Goal: Task Accomplishment & Management: Complete application form

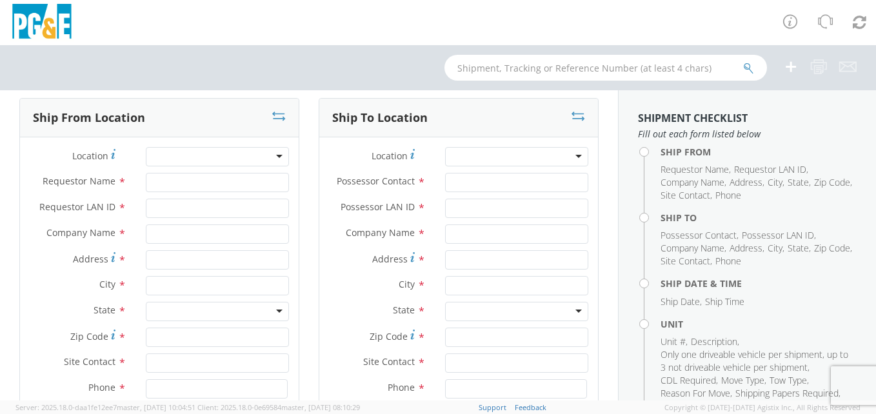
scroll to position [65, 0]
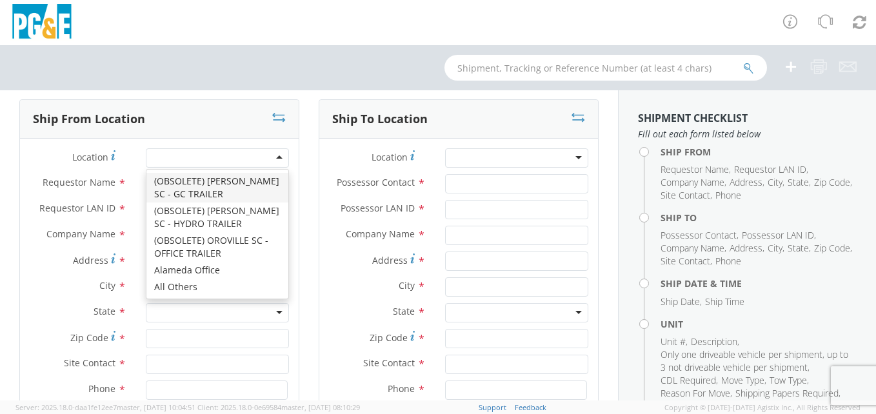
click at [211, 157] on div at bounding box center [217, 157] width 143 height 19
type input "d"
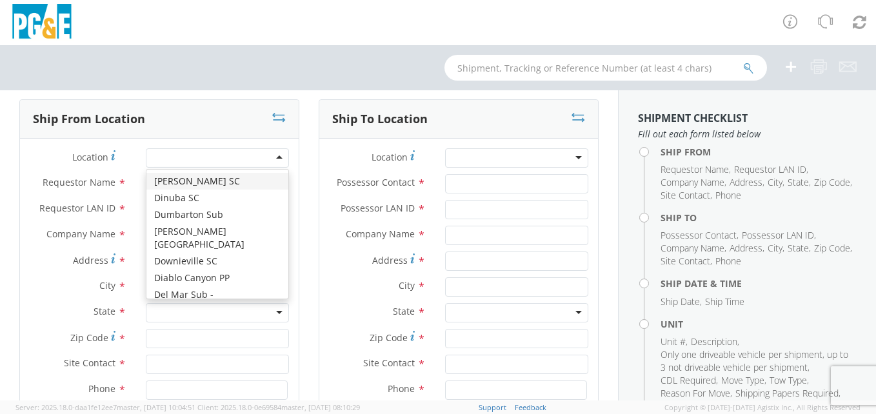
type input "PG&E"
type input "[STREET_ADDRESS]"
type input "[PERSON_NAME]"
type input "95616"
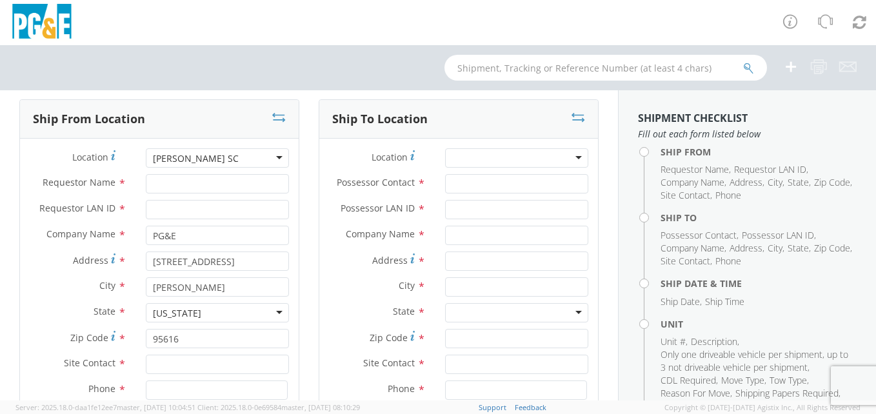
scroll to position [0, 0]
click at [200, 182] on input "Requestor Name *" at bounding box center [217, 183] width 143 height 19
type input "[PERSON_NAME]"
type input "R"
type input "EAJ0"
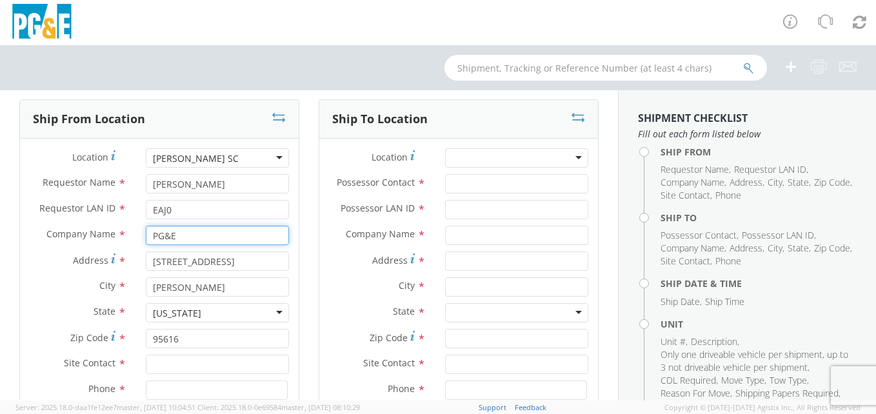
scroll to position [194, 0]
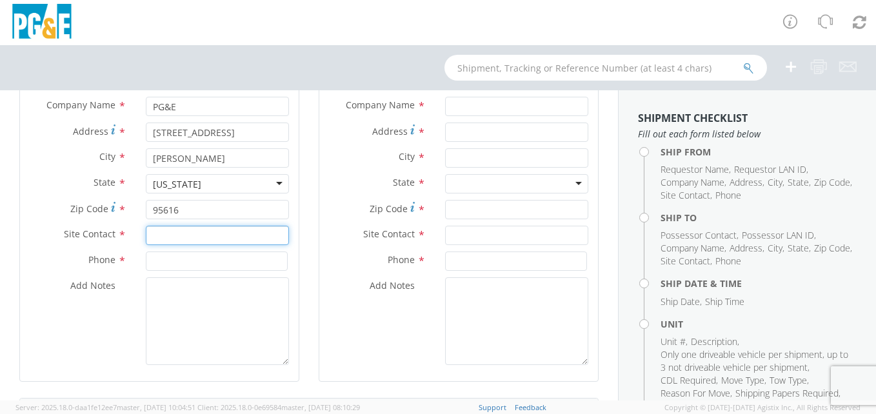
click at [186, 234] on input "text" at bounding box center [217, 235] width 143 height 19
type input "g"
type input "[PERSON_NAME]"
click at [221, 259] on input at bounding box center [217, 261] width 142 height 19
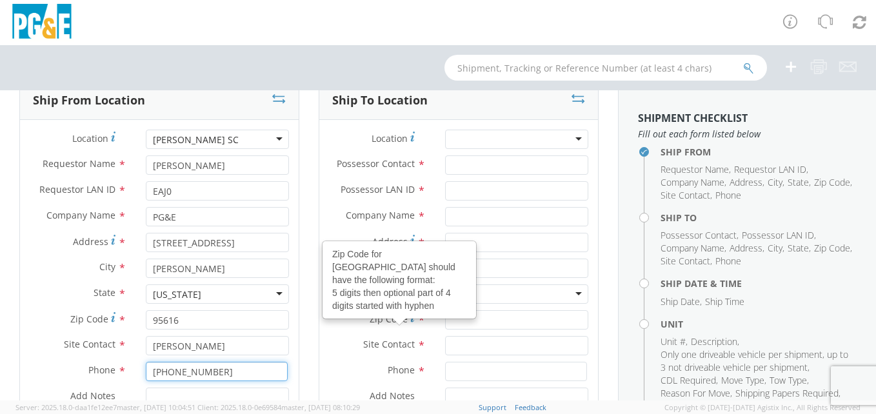
scroll to position [0, 0]
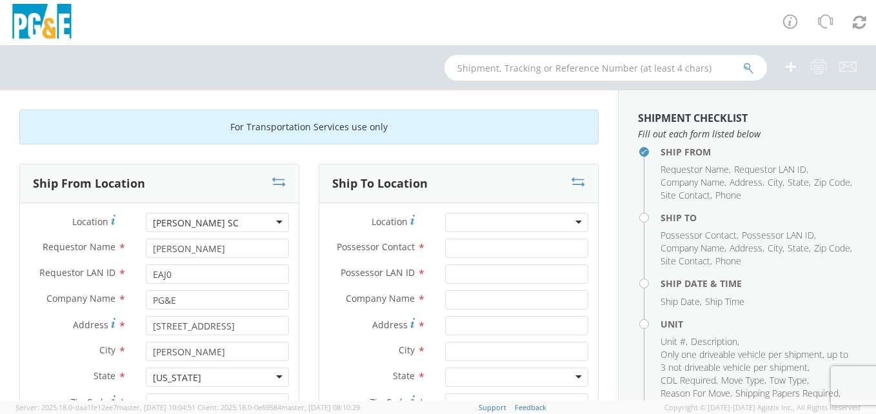
type input "[PHONE_NUMBER]"
click at [477, 219] on div at bounding box center [516, 222] width 143 height 19
type input "W"
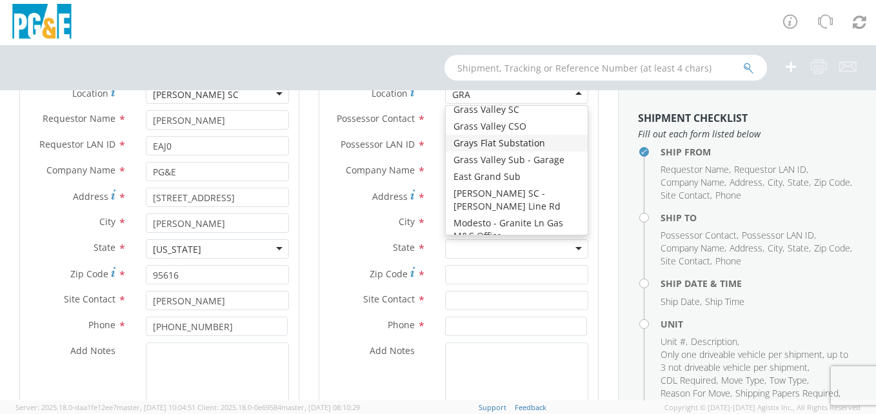
scroll to position [129, 0]
type input "GRA"
click at [352, 205] on div "Address *" at bounding box center [458, 196] width 279 height 19
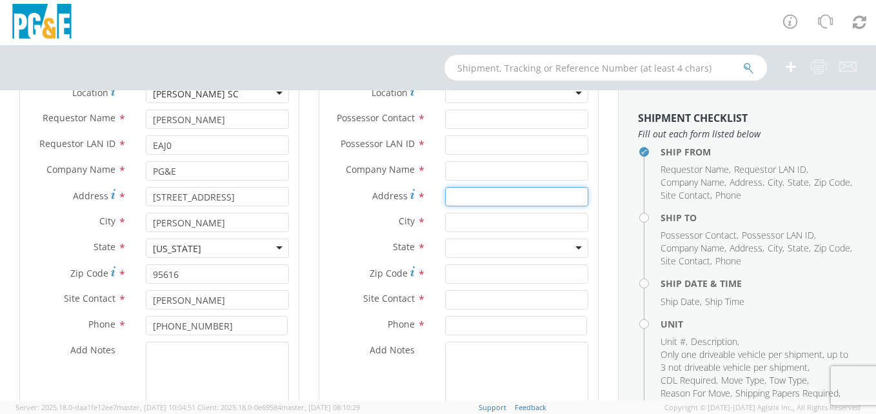
click at [468, 197] on input "Address *" at bounding box center [516, 196] width 143 height 19
type input "W"
type input "813 WHISPERING PINES"
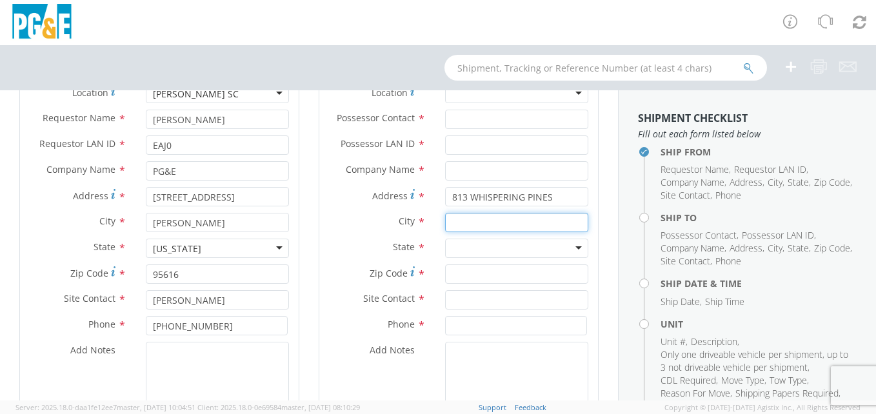
click at [493, 219] on input "text" at bounding box center [516, 222] width 143 height 19
type input "g"
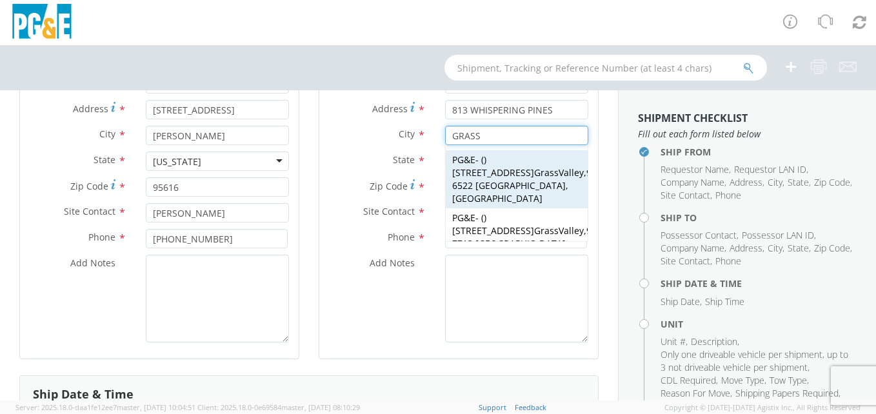
scroll to position [194, 0]
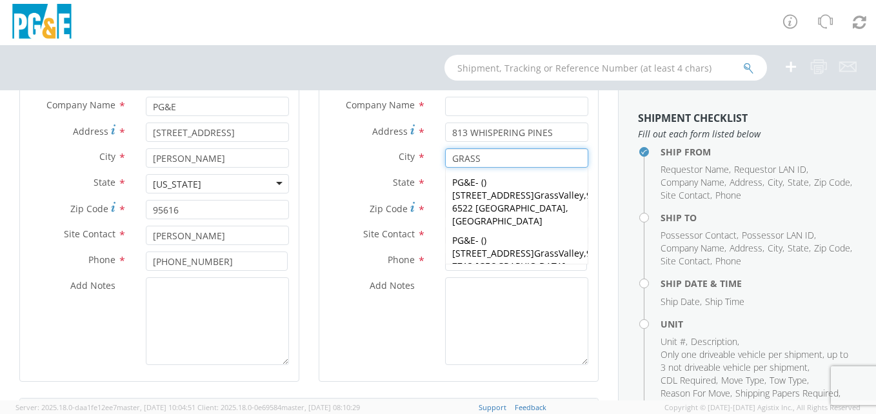
click at [496, 160] on input "GRASS" at bounding box center [516, 157] width 143 height 19
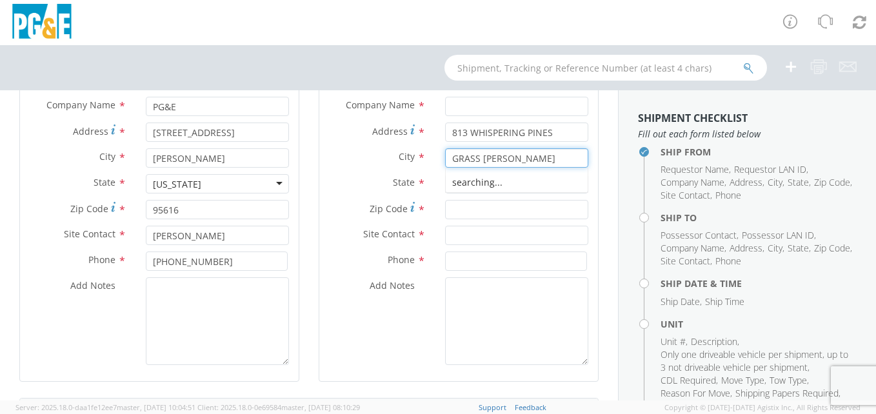
type input "GRASS VALLEY"
click at [459, 175] on div "searching..." at bounding box center [517, 182] width 142 height 19
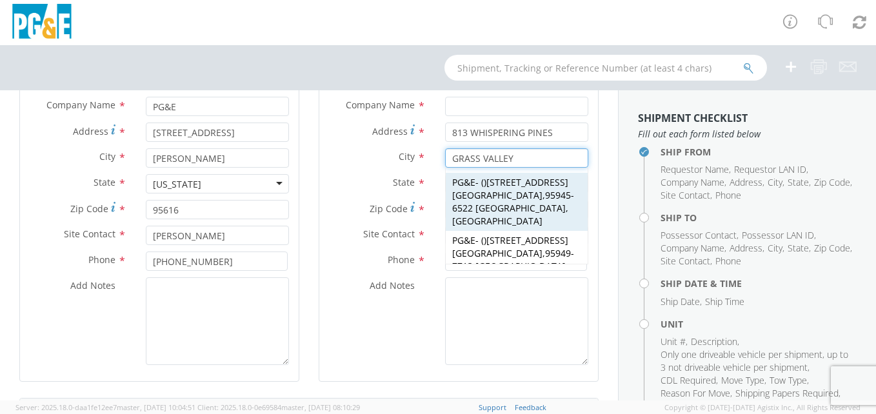
click at [464, 180] on span "PG&E" at bounding box center [463, 182] width 23 height 12
type input "PG&E"
type input "[STREET_ADDRESS]"
type input "[GEOGRAPHIC_DATA]"
type input "95945-6522"
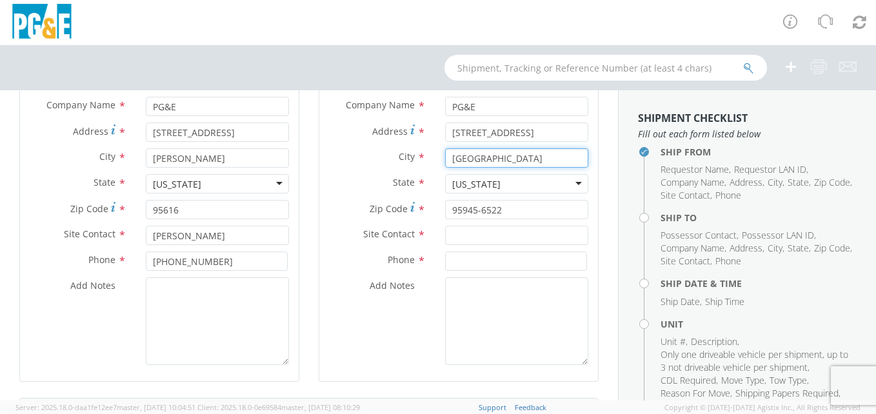
scroll to position [65, 0]
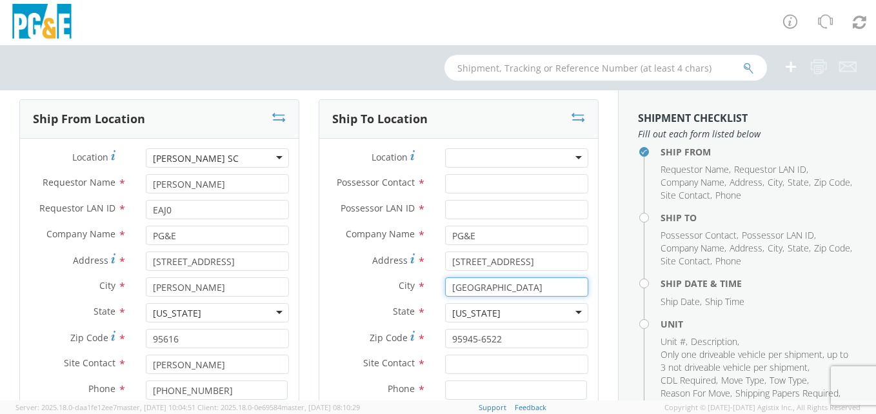
type input "[GEOGRAPHIC_DATA]"
drag, startPoint x: 515, startPoint y: 261, endPoint x: 17, endPoint y: 245, distance: 498.9
click at [17, 245] on div "Ship From Location Location * [PERSON_NAME] SC [PERSON_NAME] [GEOGRAPHIC_DATA] …" at bounding box center [309, 313] width 599 height 428
type input "[STREET_ADDRESS]"
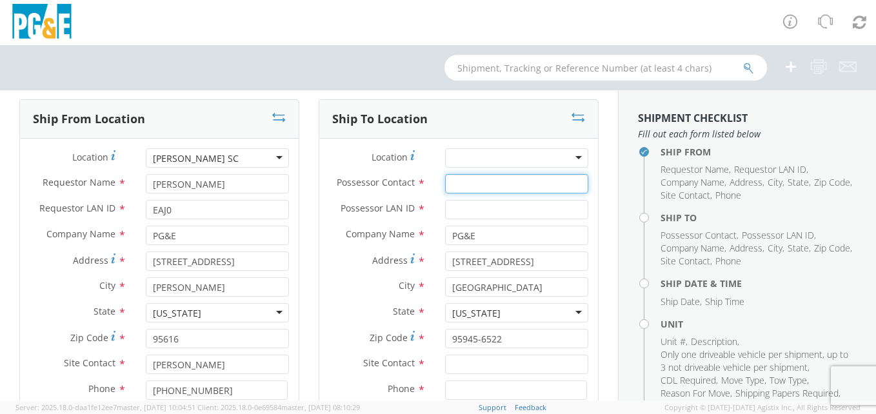
click at [474, 180] on input "Possessor Contact *" at bounding box center [516, 183] width 143 height 19
click at [474, 213] on input "Possessor LAN ID *" at bounding box center [516, 209] width 143 height 19
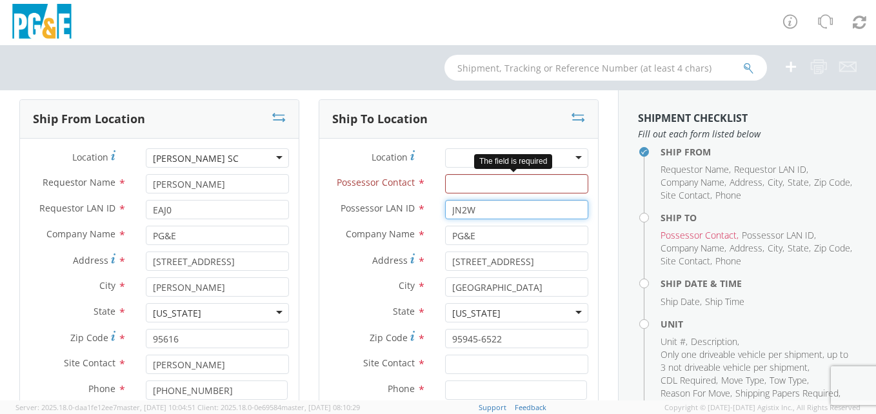
type input "JN2W"
click at [450, 182] on input "Possessor Contact *" at bounding box center [516, 183] width 143 height 19
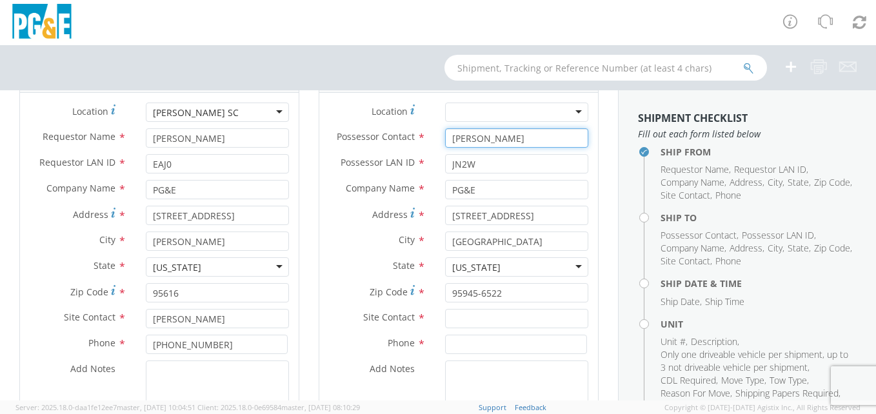
scroll to position [129, 0]
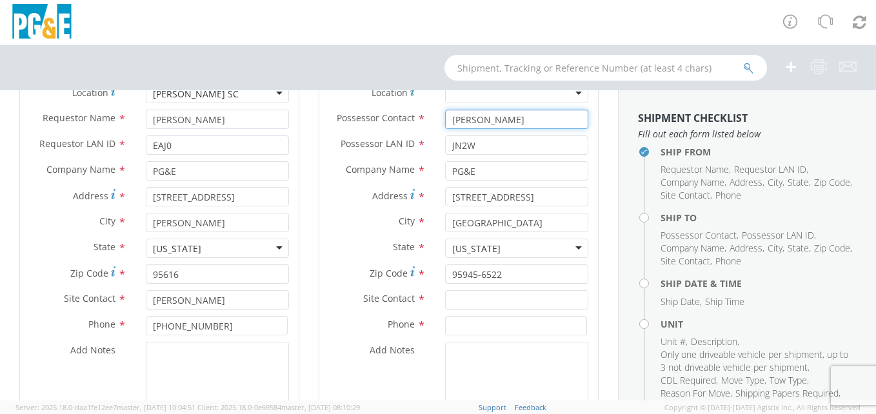
type input "[PERSON_NAME]"
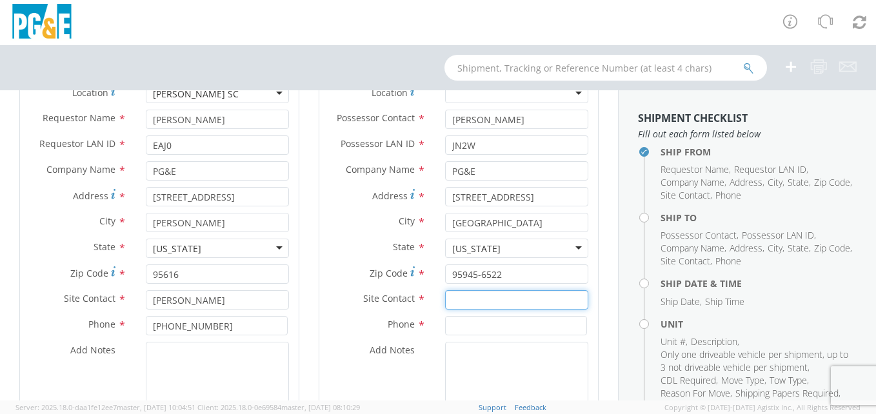
click at [513, 299] on input "text" at bounding box center [516, 299] width 143 height 19
click at [497, 322] on div "searching..." at bounding box center [517, 324] width 142 height 19
type input "[PERSON_NAME]"
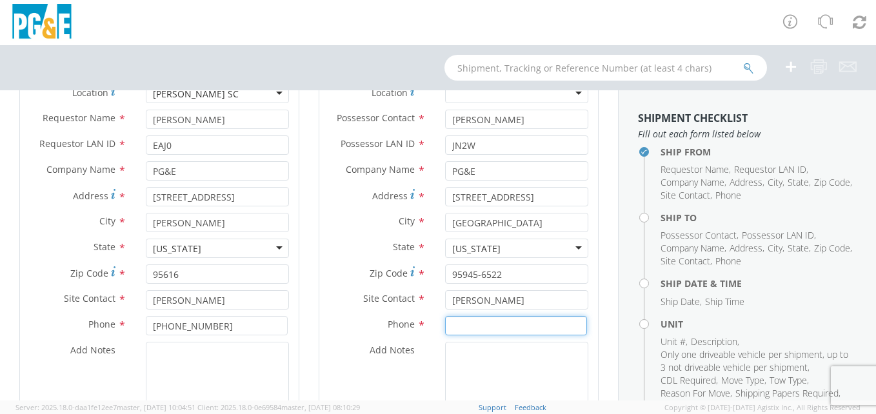
click at [462, 330] on input at bounding box center [516, 325] width 142 height 19
click at [508, 321] on input "530-341-" at bounding box center [516, 325] width 142 height 19
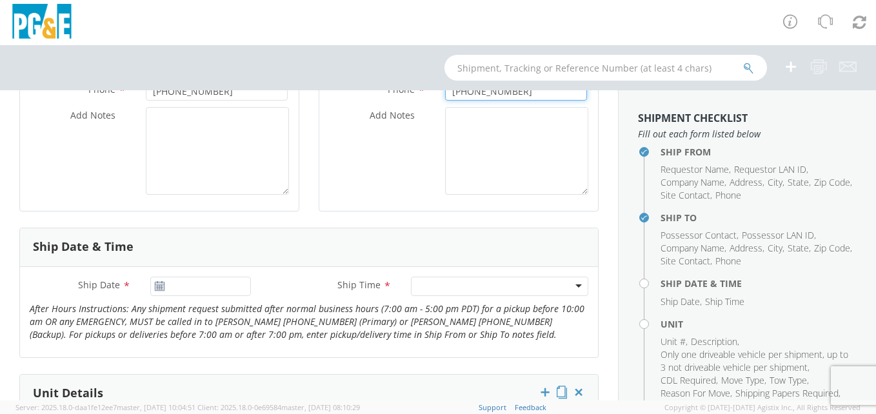
scroll to position [387, 0]
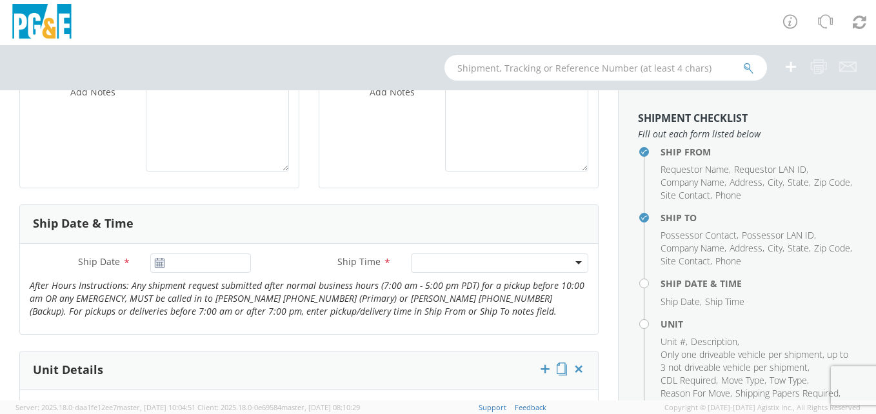
type input "[PHONE_NUMBER]"
click at [150, 263] on input "[DATE]" at bounding box center [200, 263] width 101 height 19
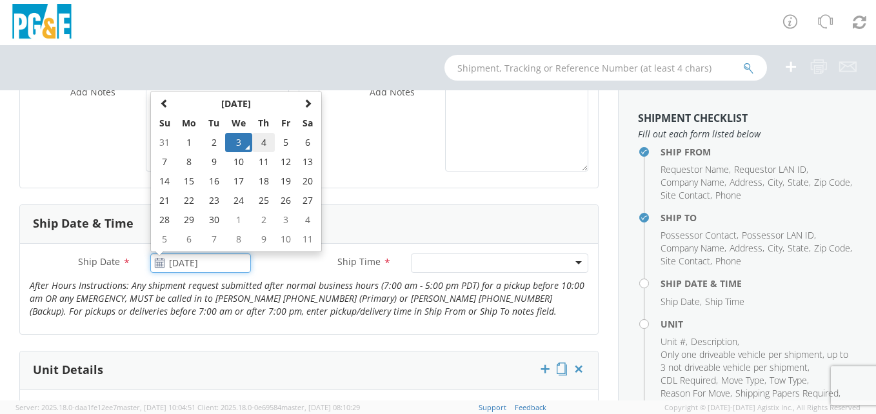
click at [259, 141] on td "4" at bounding box center [263, 142] width 23 height 19
type input "[DATE]"
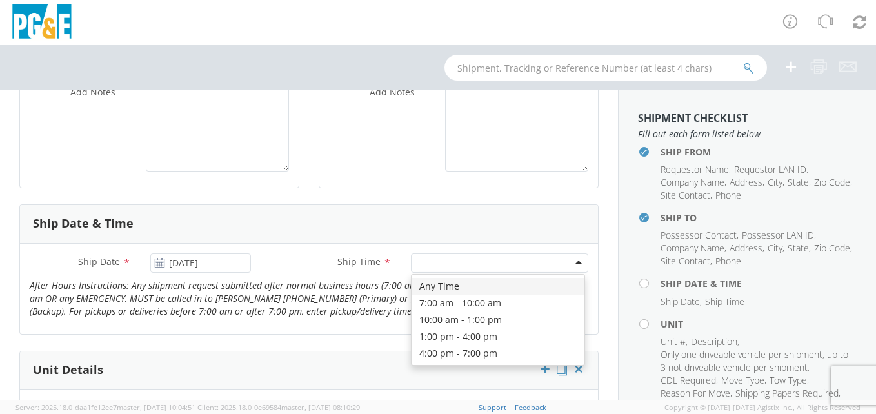
click at [532, 258] on div at bounding box center [499, 263] width 177 height 19
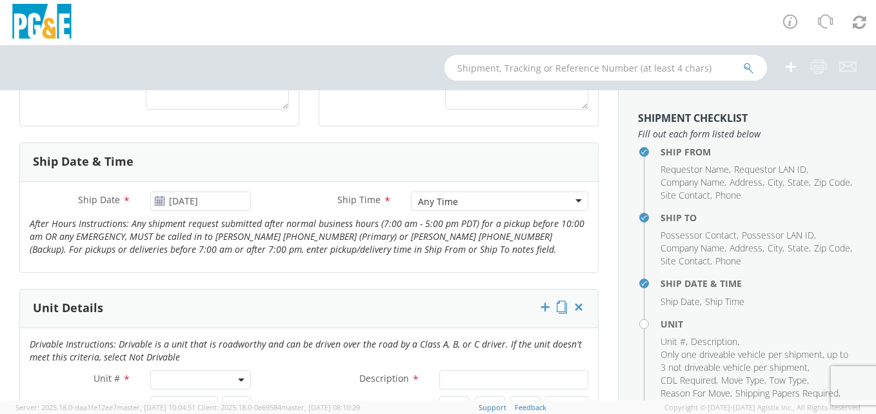
scroll to position [581, 0]
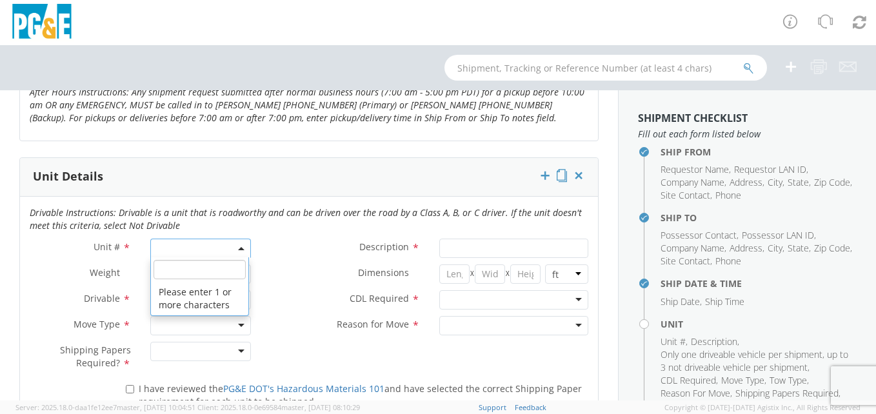
click at [229, 248] on span at bounding box center [200, 248] width 101 height 19
click at [204, 267] on input "search" at bounding box center [200, 269] width 93 height 19
type input "B30097"
type input "TRUCK; MEDIUM LINE 4X4"
type input "56000"
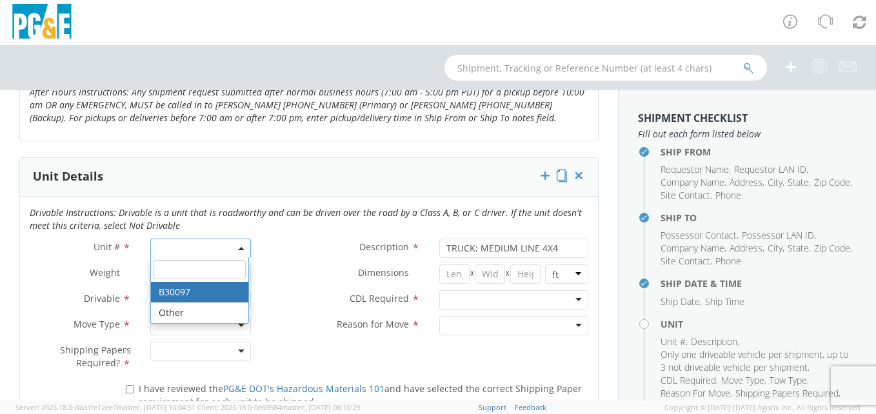
select select "B30097"
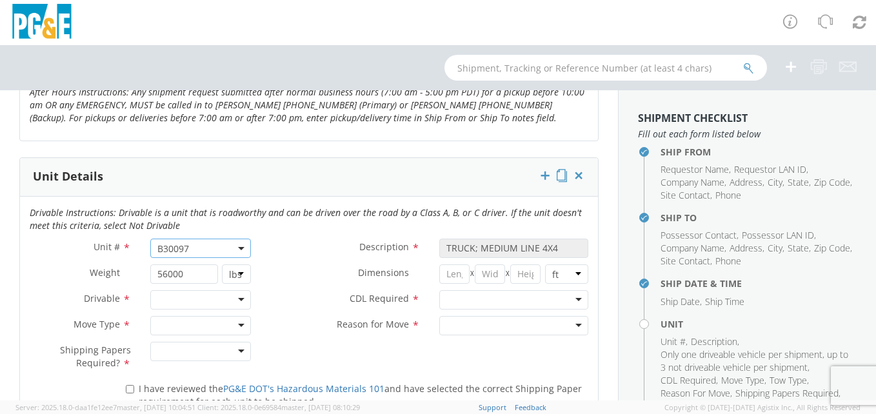
click at [243, 296] on div at bounding box center [200, 299] width 101 height 19
click at [234, 323] on div at bounding box center [200, 325] width 101 height 19
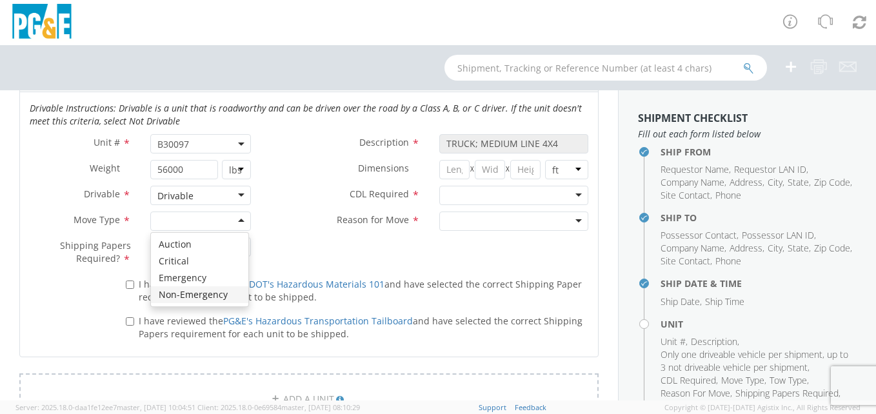
scroll to position [710, 0]
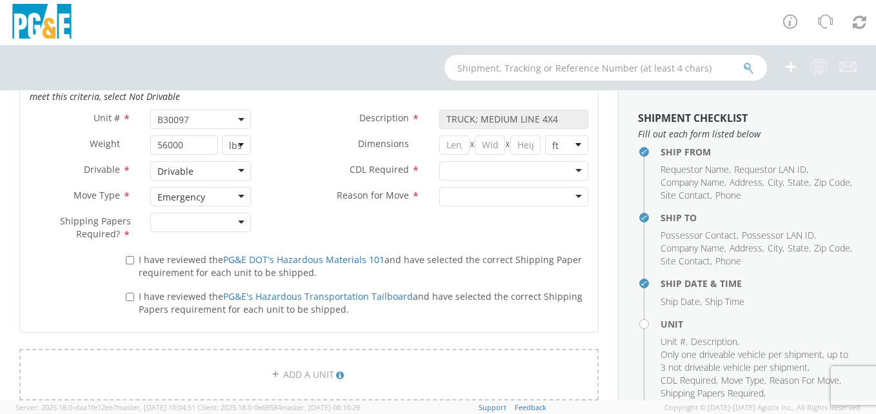
click at [215, 228] on div at bounding box center [200, 222] width 101 height 19
click at [506, 165] on div at bounding box center [513, 170] width 149 height 19
click at [494, 194] on div at bounding box center [513, 196] width 149 height 19
click at [133, 257] on label "I have reviewed the PG&E DOT's Hazardous Materials 101 and have selected the co…" at bounding box center [357, 266] width 463 height 28
click at [133, 257] on input "I have reviewed the PG&E DOT's Hazardous Materials 101 and have selected the co…" at bounding box center [130, 260] width 8 height 8
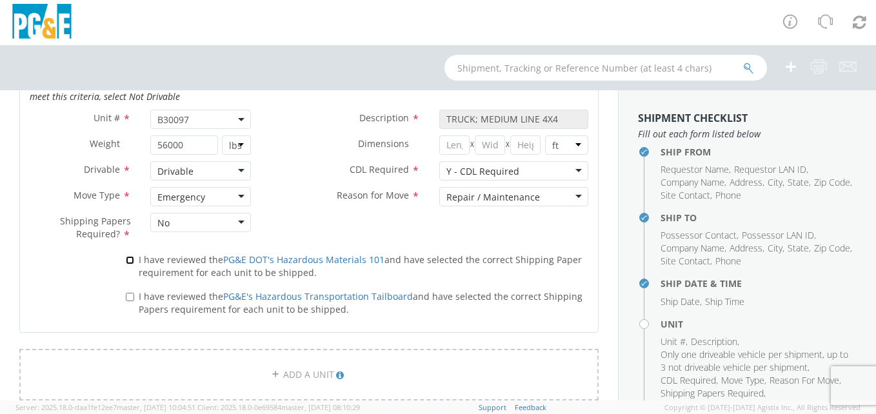
checkbox input "true"
click at [132, 293] on input "I have reviewed the PG&E's Hazardous Transportation Tailboard and have selected…" at bounding box center [130, 297] width 8 height 8
checkbox input "true"
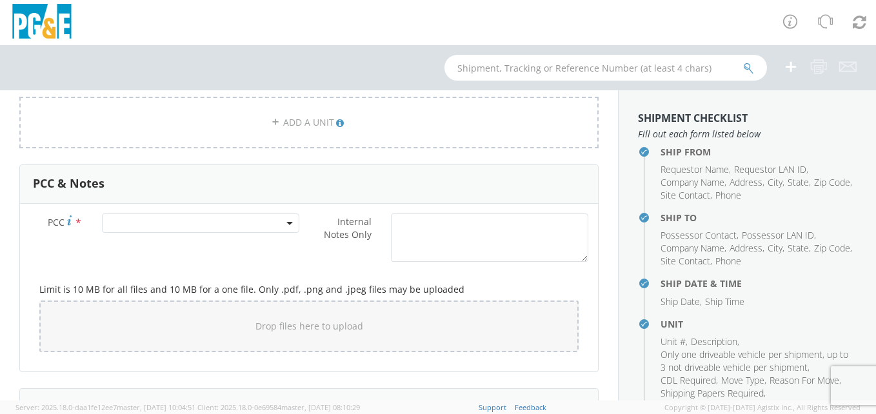
scroll to position [968, 0]
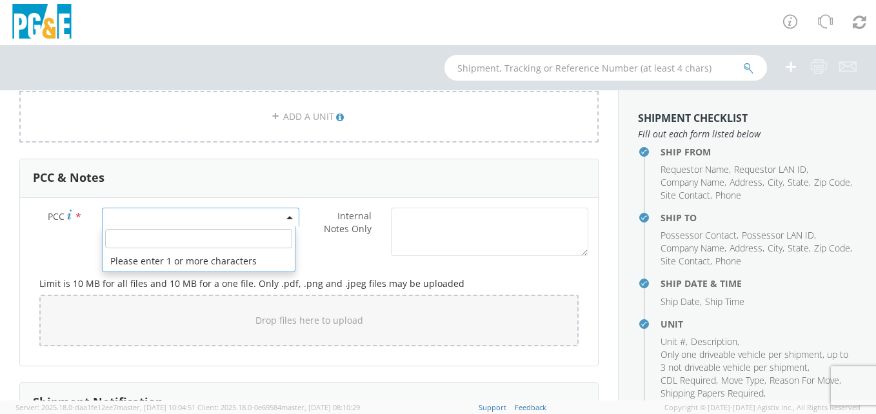
click at [159, 216] on span at bounding box center [200, 217] width 197 height 19
click at [163, 237] on input "number" at bounding box center [198, 238] width 187 height 19
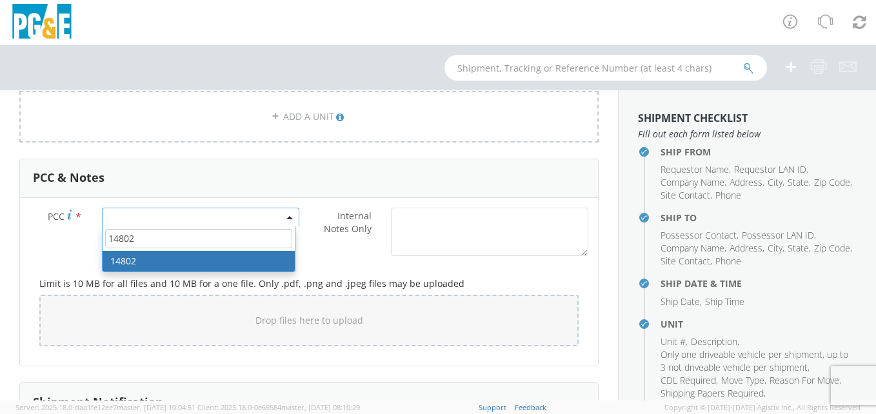
type input "14802"
select select "14802"
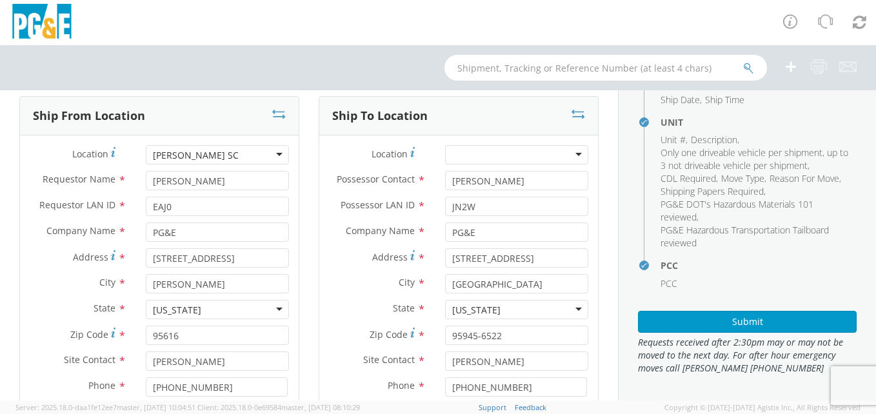
scroll to position [47, 0]
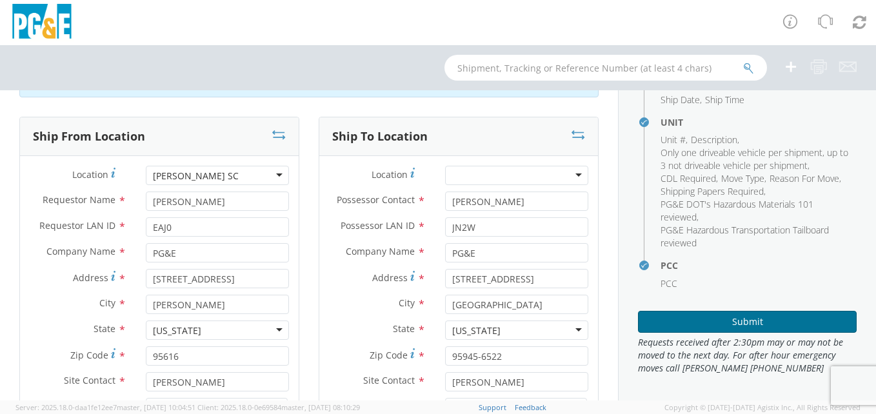
click at [764, 328] on button "Submit" at bounding box center [747, 322] width 219 height 22
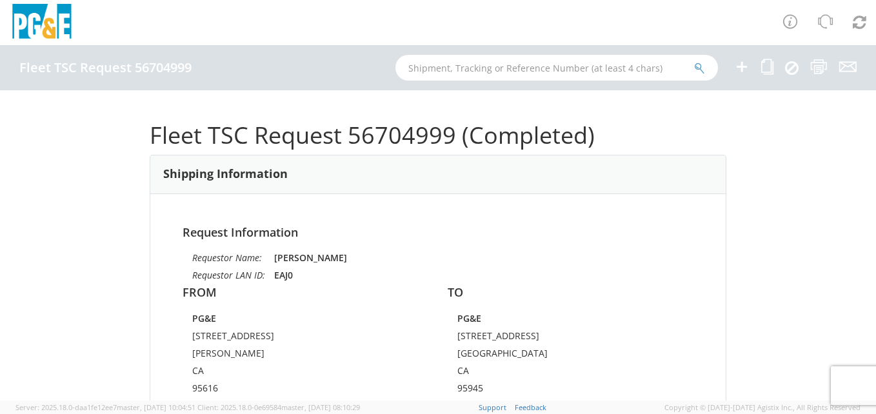
drag, startPoint x: 524, startPoint y: 204, endPoint x: 506, endPoint y: 215, distance: 21.4
drag, startPoint x: 506, startPoint y: 215, endPoint x: 450, endPoint y: 210, distance: 55.7
click at [450, 210] on div "Request Information Requestor Name: [PERSON_NAME] Requestor LAN ID: EAJ0 FROM P…" at bounding box center [437, 368] width 575 height 348
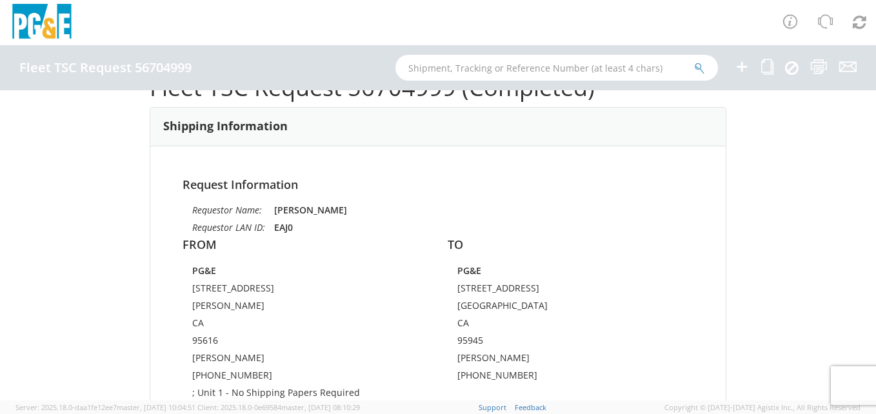
scroll to position [129, 0]
